Goal: Navigation & Orientation: Find specific page/section

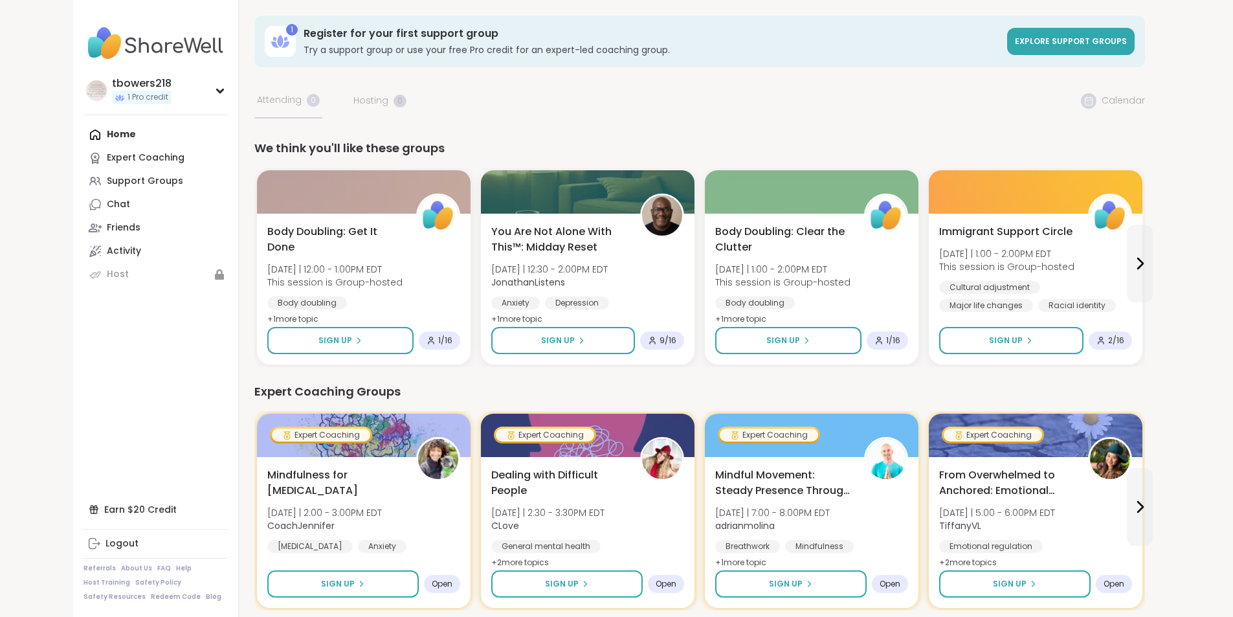
click at [84, 140] on div "Home Expert Coaching Support Groups Chat Friends Activity Host" at bounding box center [156, 204] width 144 height 163
click at [84, 129] on div "Home Expert Coaching Support Groups Chat Friends Activity Host" at bounding box center [156, 204] width 144 height 163
click at [107, 251] on div "Activity" at bounding box center [124, 251] width 34 height 13
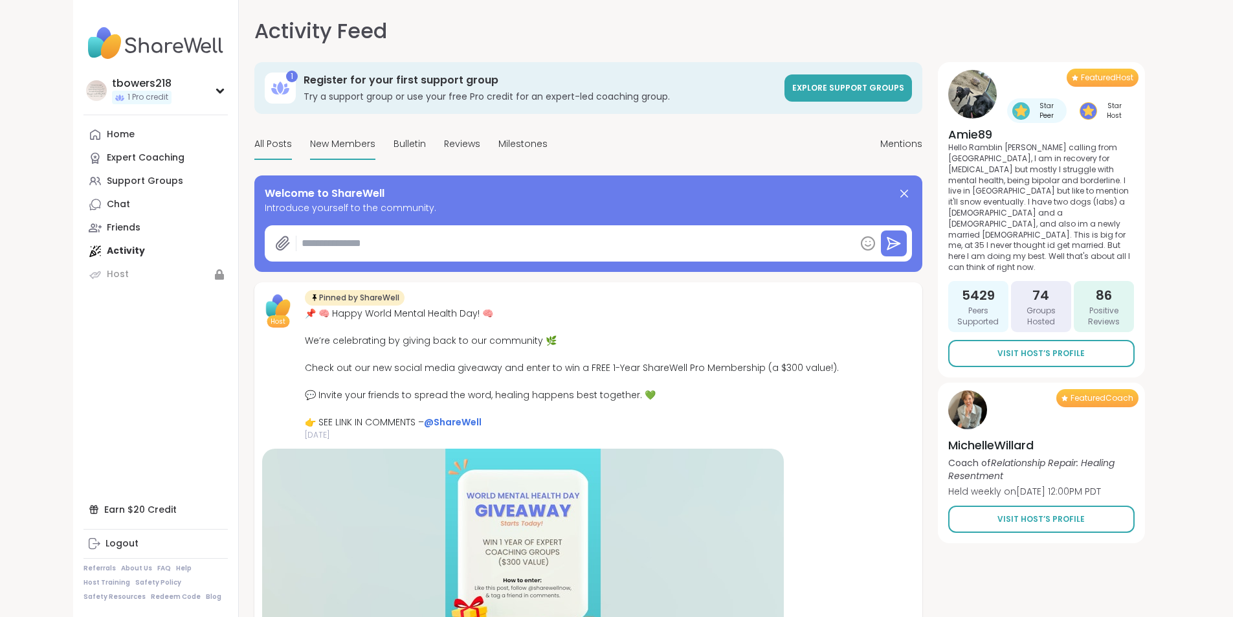
click at [310, 142] on span "New Members" at bounding box center [342, 144] width 65 height 14
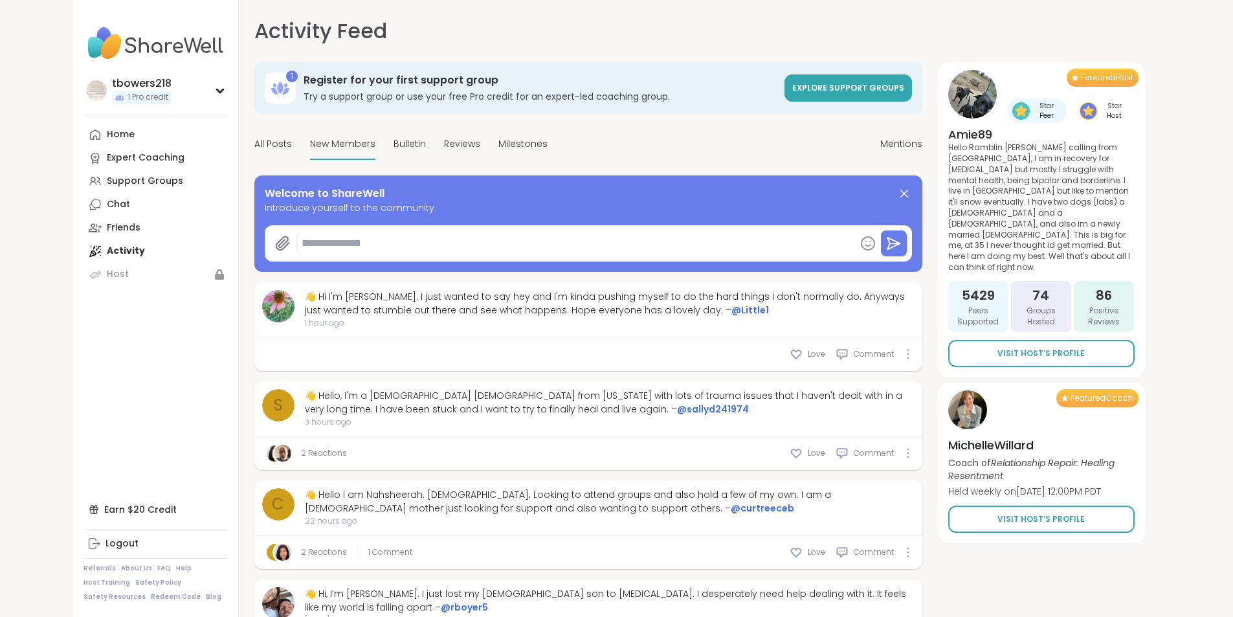
type textarea "*"
click at [394, 144] on span "Bulletin" at bounding box center [410, 144] width 32 height 14
